Goal: Task Accomplishment & Management: Complete application form

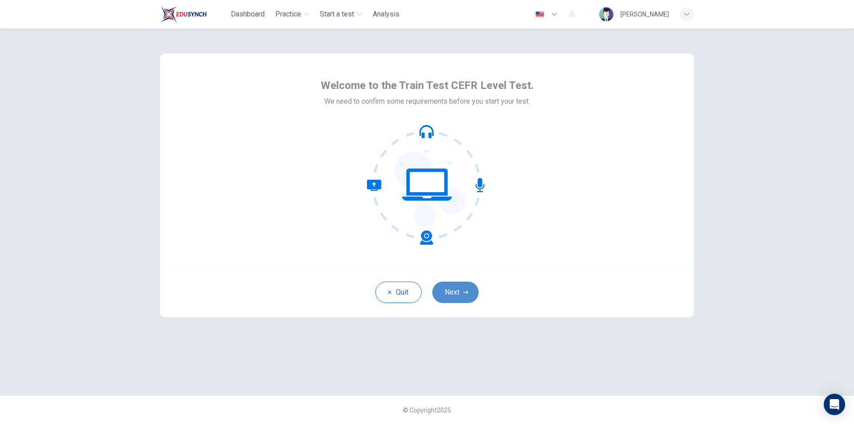
click at [464, 298] on button "Next" at bounding box center [455, 292] width 46 height 21
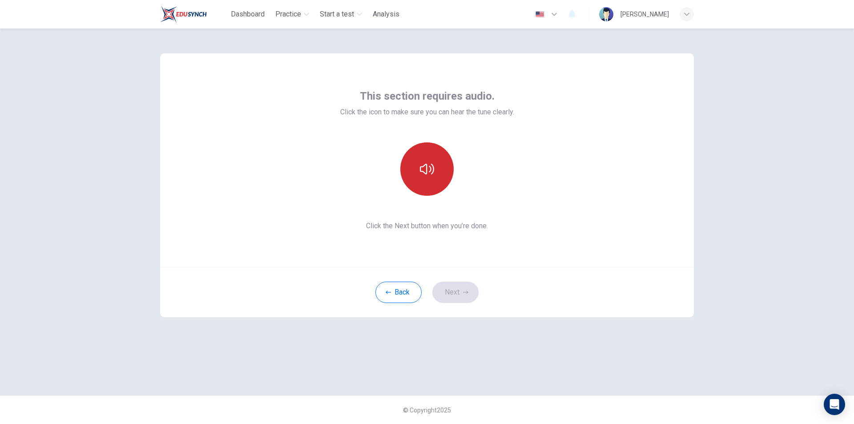
click at [426, 175] on icon "button" at bounding box center [427, 169] width 14 height 14
click at [452, 296] on button "Next" at bounding box center [455, 292] width 46 height 21
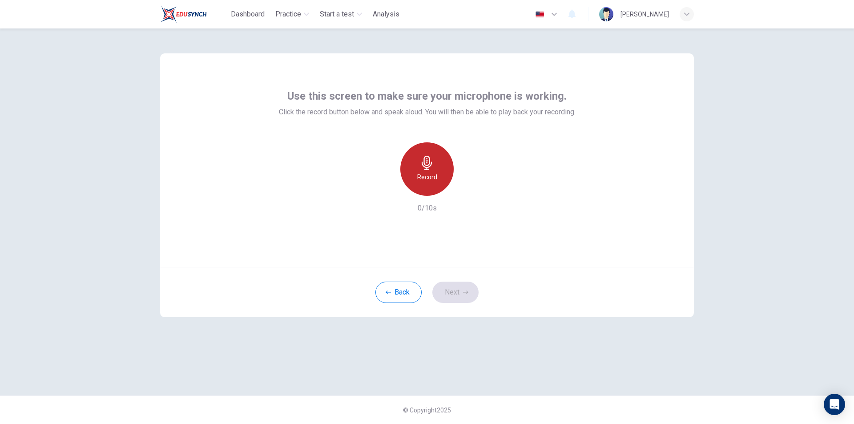
click at [424, 171] on div "Record" at bounding box center [426, 168] width 53 height 53
click at [426, 182] on h6 "Stop" at bounding box center [426, 177] width 13 height 11
click at [459, 296] on button "Next" at bounding box center [455, 292] width 46 height 21
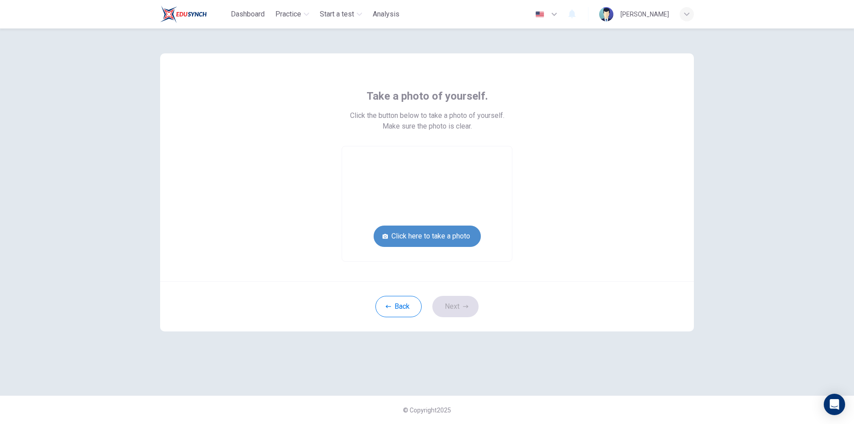
click at [426, 238] on button "Click here to take a photo" at bounding box center [427, 236] width 107 height 21
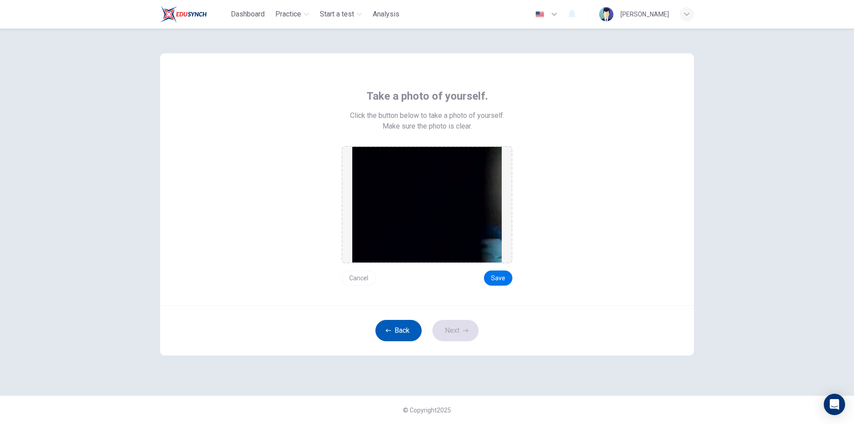
click at [388, 325] on button "Back" at bounding box center [398, 330] width 46 height 21
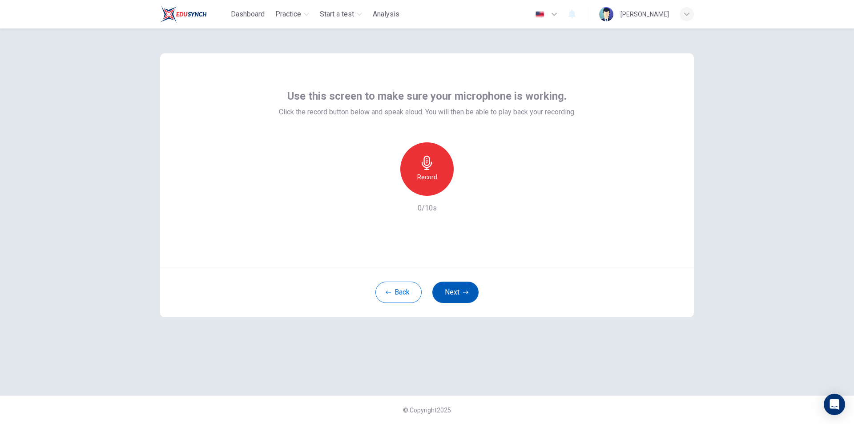
click at [457, 290] on button "Next" at bounding box center [455, 292] width 46 height 21
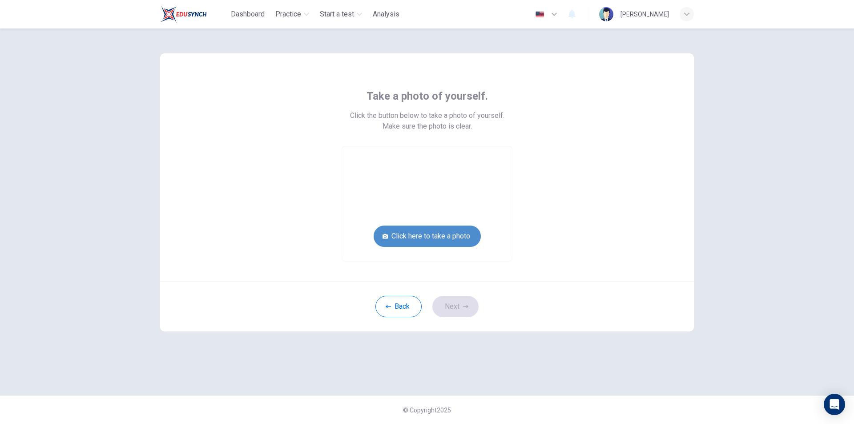
click at [450, 237] on button "Click here to take a photo" at bounding box center [427, 236] width 107 height 21
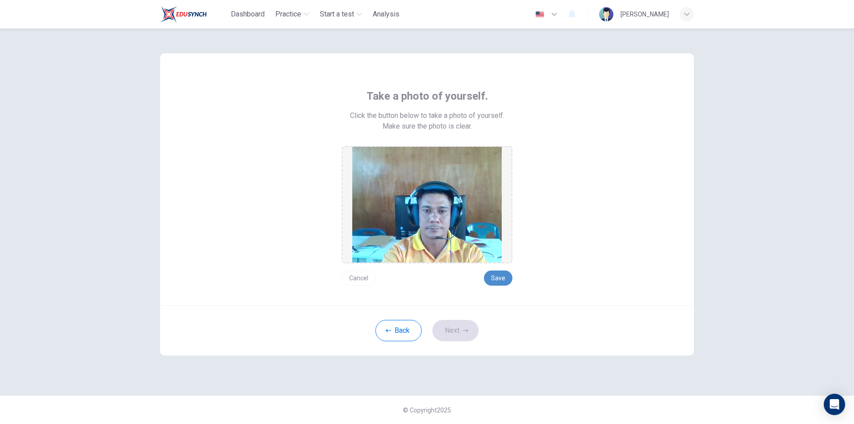
click at [505, 275] on button "Save" at bounding box center [498, 277] width 28 height 15
click at [460, 328] on button "Next" at bounding box center [455, 330] width 46 height 21
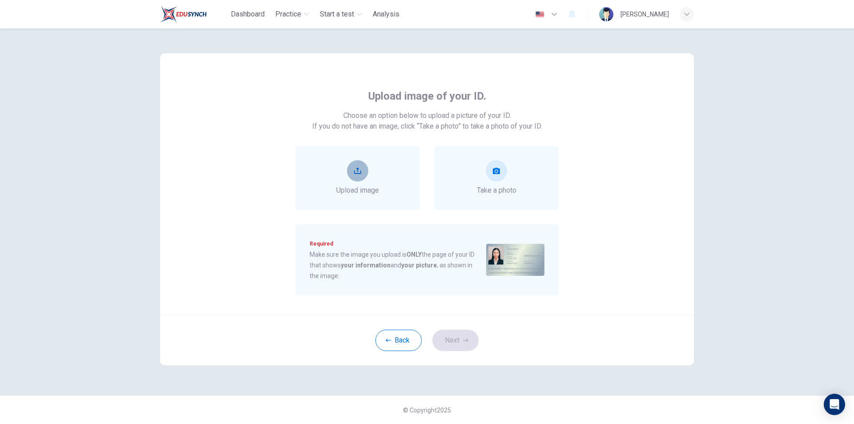
click at [359, 172] on icon "upload" at bounding box center [357, 170] width 7 height 7
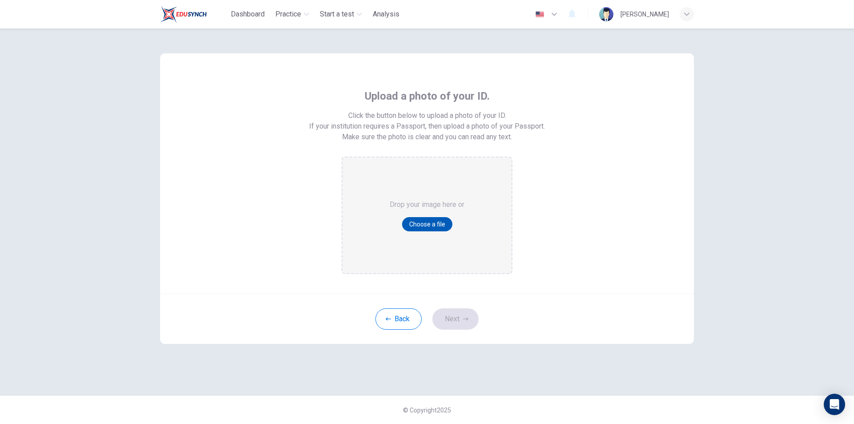
click at [432, 222] on button "Choose a file" at bounding box center [427, 224] width 50 height 14
click at [403, 321] on button "Back" at bounding box center [398, 318] width 46 height 21
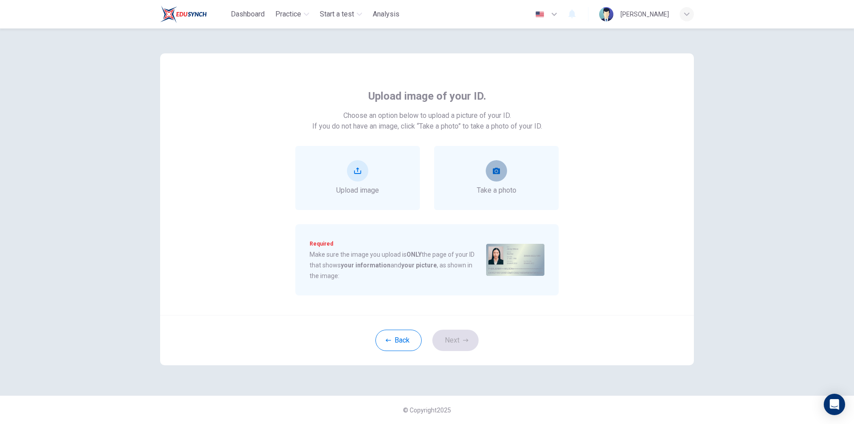
click at [497, 175] on button "take photo" at bounding box center [496, 170] width 21 height 21
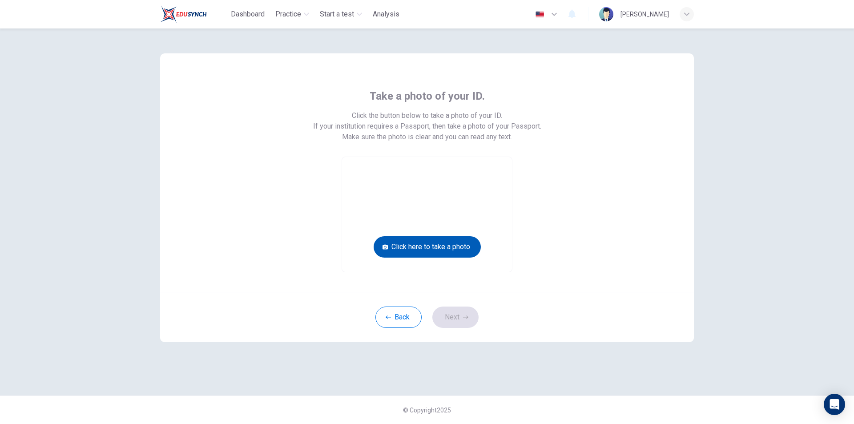
click at [442, 246] on button "Click here to take a photo" at bounding box center [427, 246] width 107 height 21
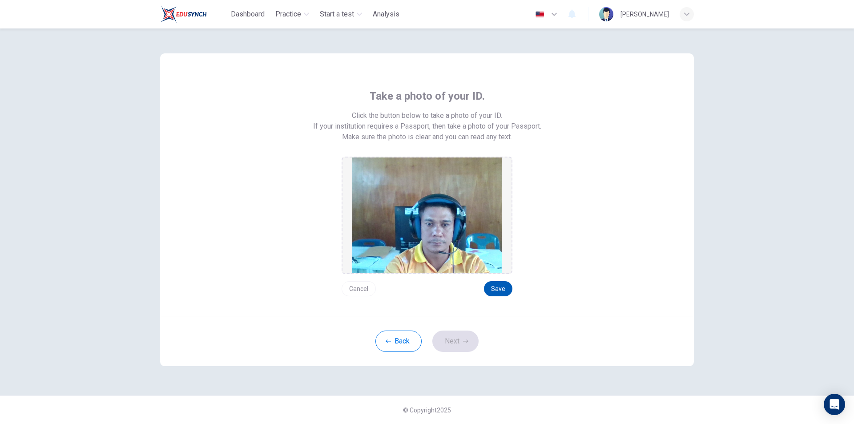
click at [503, 287] on button "Save" at bounding box center [498, 288] width 28 height 15
click at [463, 341] on icon "button" at bounding box center [465, 341] width 5 height 5
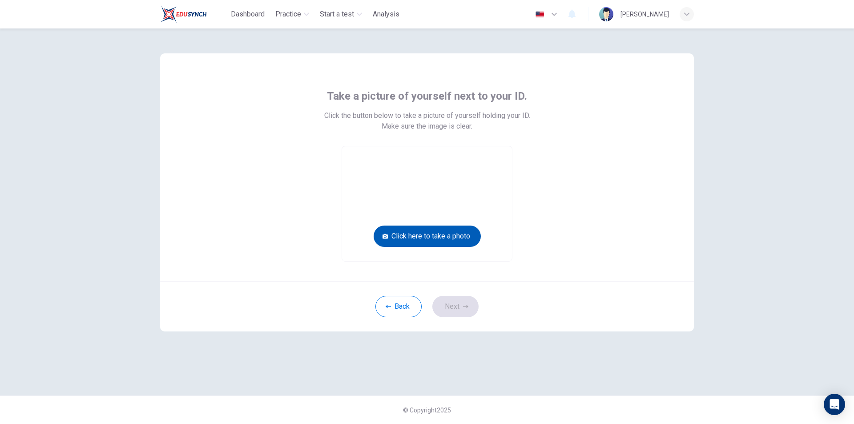
click at [443, 235] on button "Click here to take a photo" at bounding box center [427, 236] width 107 height 21
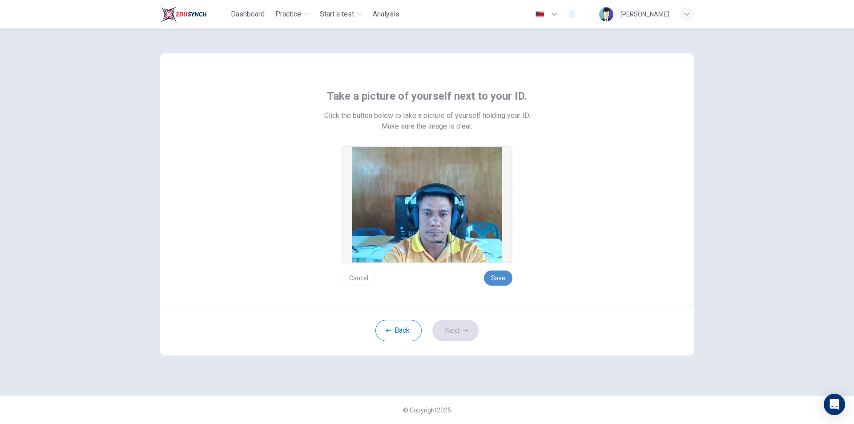
click at [504, 280] on button "Save" at bounding box center [498, 277] width 28 height 15
click at [457, 331] on button "Next" at bounding box center [455, 330] width 46 height 21
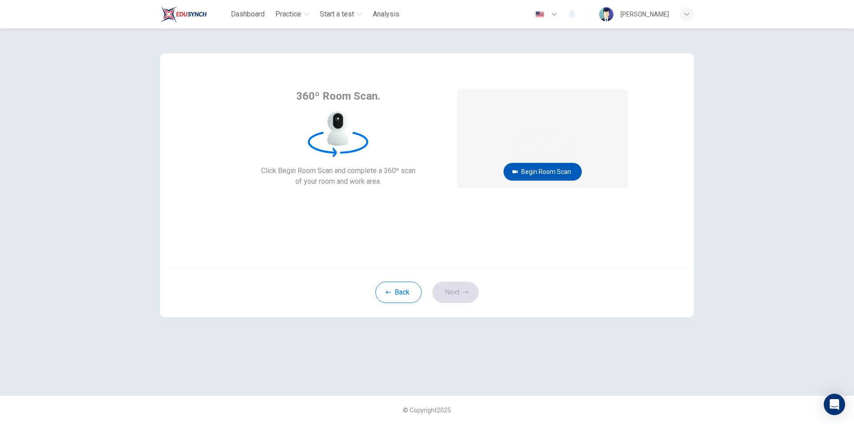
click at [542, 170] on button "Begin Room Scan" at bounding box center [543, 172] width 78 height 18
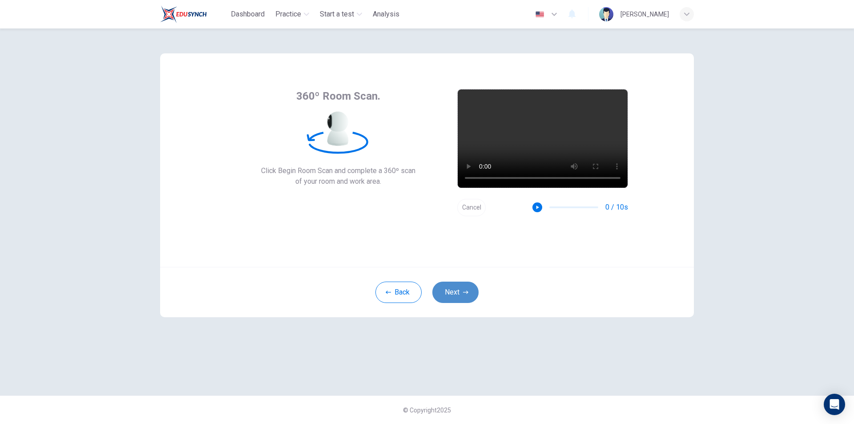
click at [466, 292] on icon "button" at bounding box center [465, 292] width 5 height 5
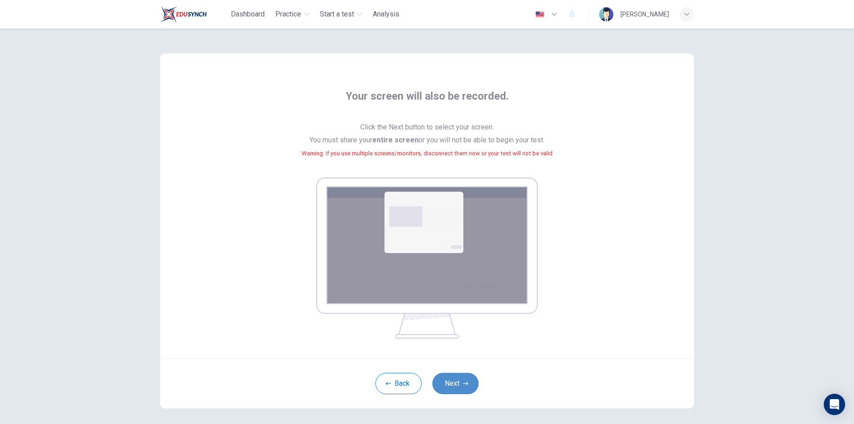
click at [457, 383] on button "Next" at bounding box center [455, 383] width 46 height 21
click at [397, 386] on button "Back" at bounding box center [398, 383] width 46 height 21
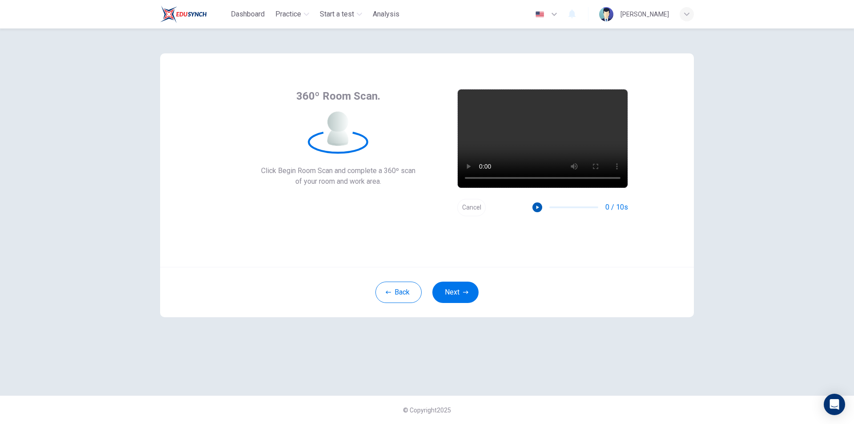
click at [538, 208] on icon "button" at bounding box center [538, 208] width 3 height 4
click at [460, 288] on button "Next" at bounding box center [455, 292] width 46 height 21
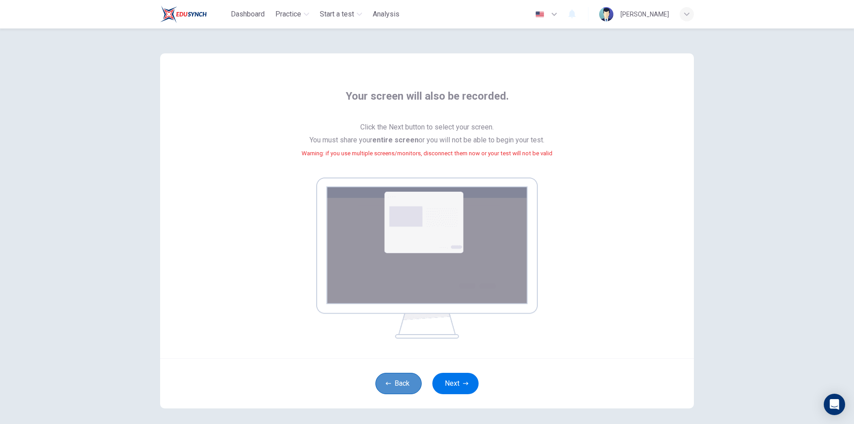
click at [397, 374] on button "Back" at bounding box center [398, 383] width 46 height 21
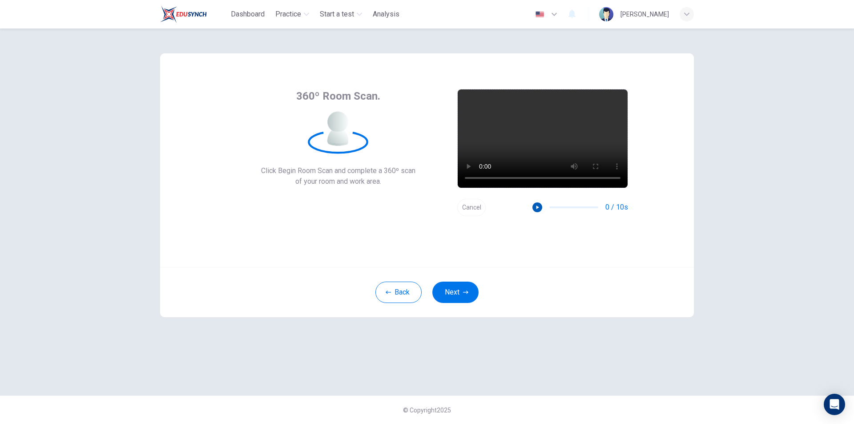
click at [537, 206] on icon "button" at bounding box center [537, 207] width 6 height 6
click at [454, 290] on button "Next" at bounding box center [455, 292] width 46 height 21
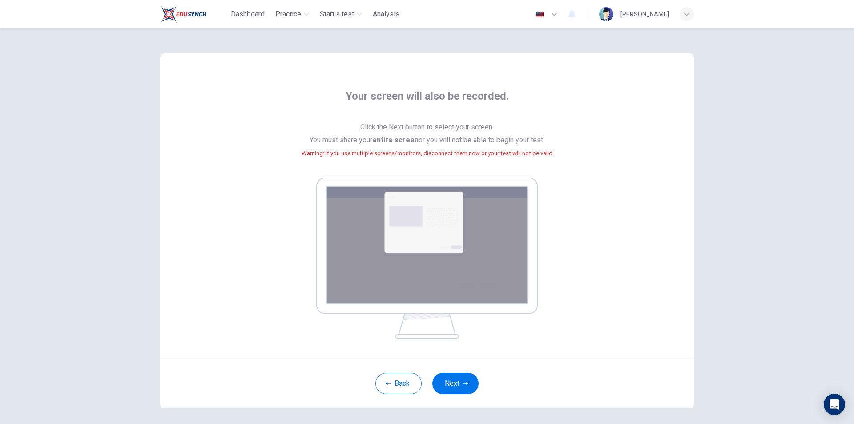
click at [427, 155] on small "Warning: if you use multiple screens/monitors, disconnect them now or your test…" at bounding box center [427, 153] width 251 height 7
click at [463, 381] on icon "button" at bounding box center [465, 383] width 5 height 5
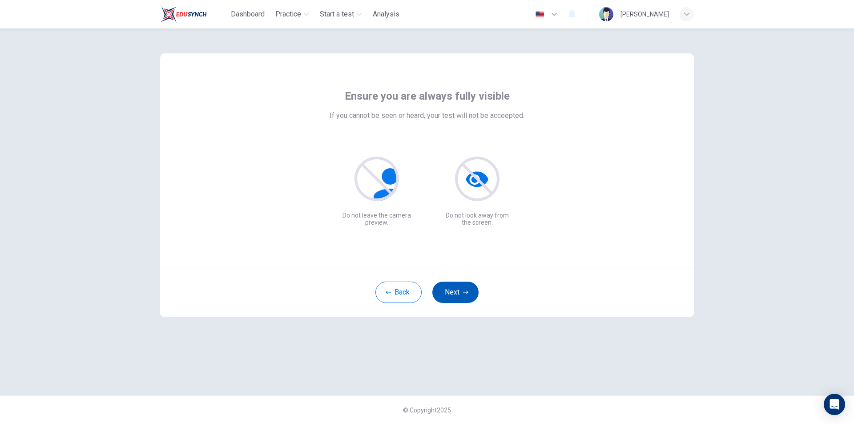
click at [462, 291] on button "Next" at bounding box center [455, 292] width 46 height 21
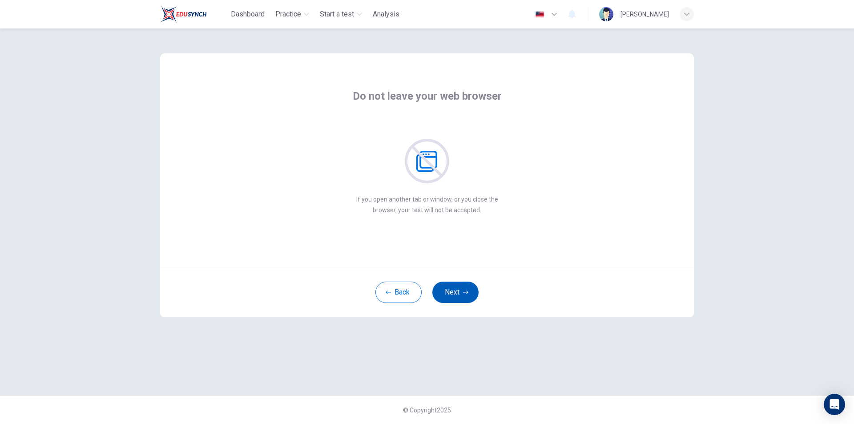
click at [461, 291] on button "Next" at bounding box center [455, 292] width 46 height 21
click at [462, 292] on button "Next" at bounding box center [455, 292] width 46 height 21
click at [457, 291] on button "Next" at bounding box center [455, 292] width 46 height 21
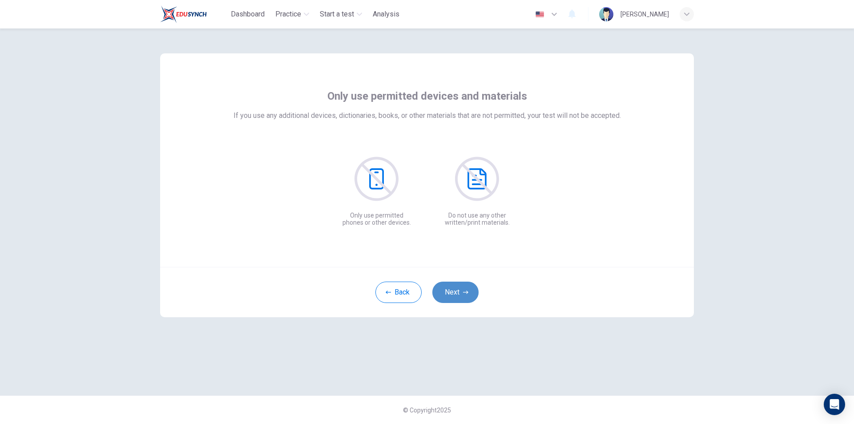
click at [464, 291] on icon "button" at bounding box center [465, 292] width 5 height 5
click at [462, 289] on button "Next" at bounding box center [455, 292] width 46 height 21
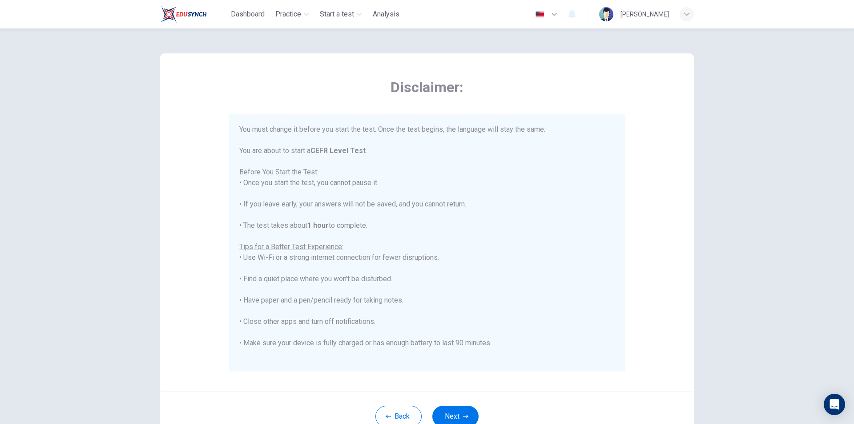
scroll to position [85, 0]
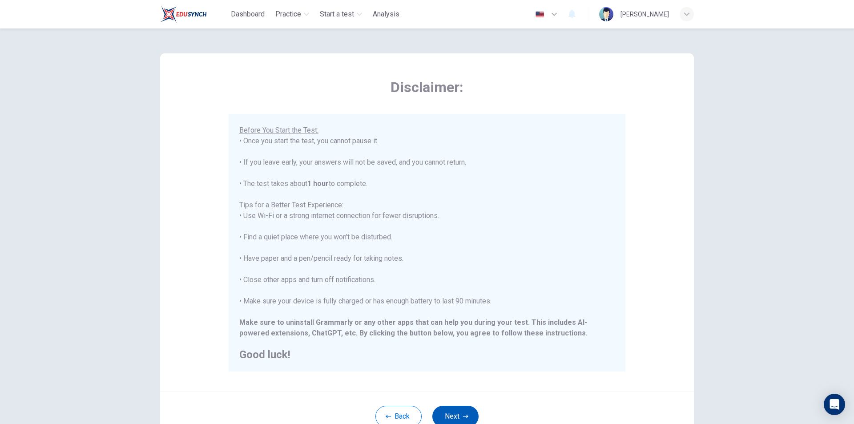
click at [451, 417] on button "Next" at bounding box center [455, 416] width 46 height 21
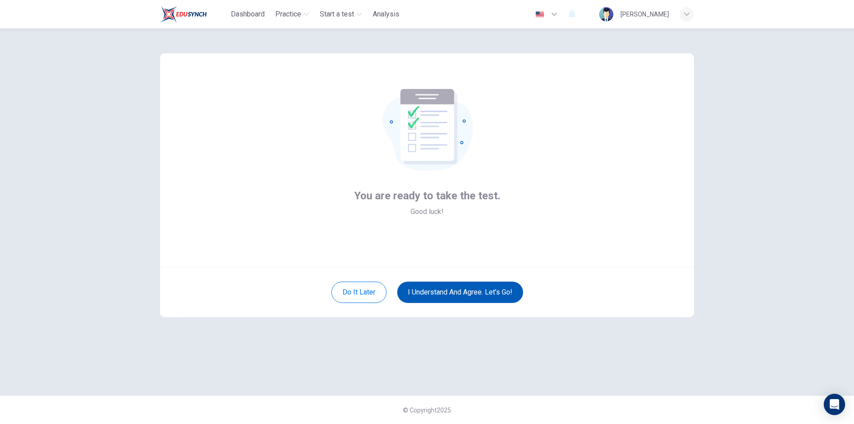
click at [470, 292] on button "I understand and agree. Let’s go!" at bounding box center [460, 292] width 126 height 21
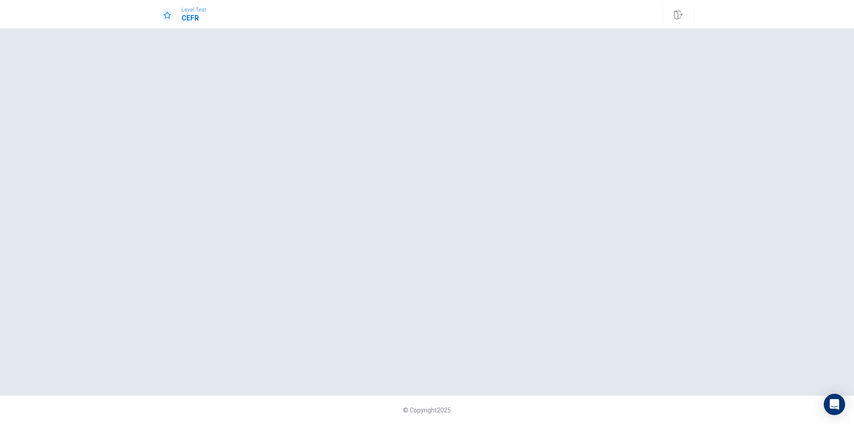
click at [238, 19] on div "Level Test CEFR" at bounding box center [427, 15] width 562 height 20
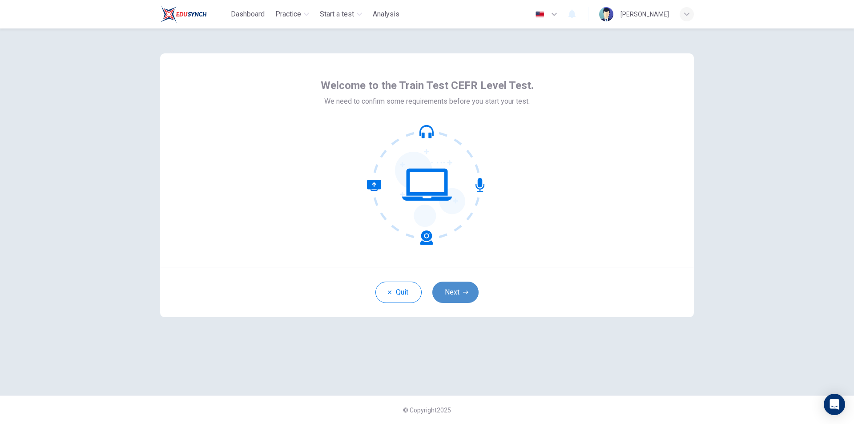
click at [458, 290] on button "Next" at bounding box center [455, 292] width 46 height 21
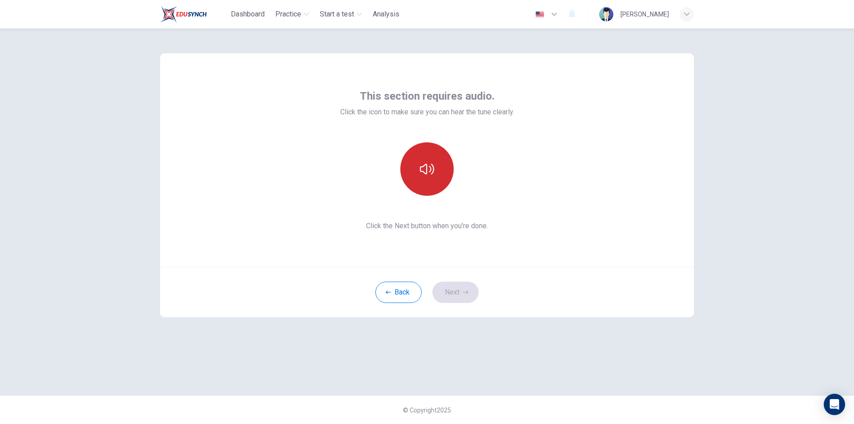
click at [426, 173] on icon "button" at bounding box center [427, 169] width 14 height 14
click at [464, 290] on icon "button" at bounding box center [465, 292] width 5 height 5
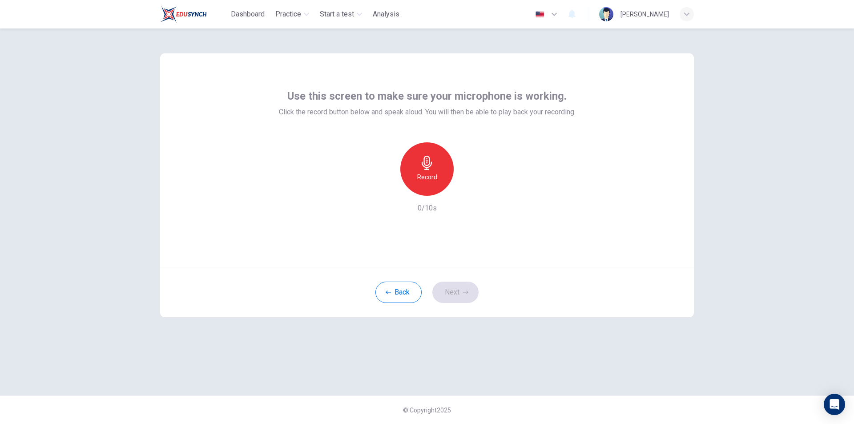
click at [436, 172] on h6 "Record" at bounding box center [427, 177] width 20 height 11
